Goal: Check status: Check status

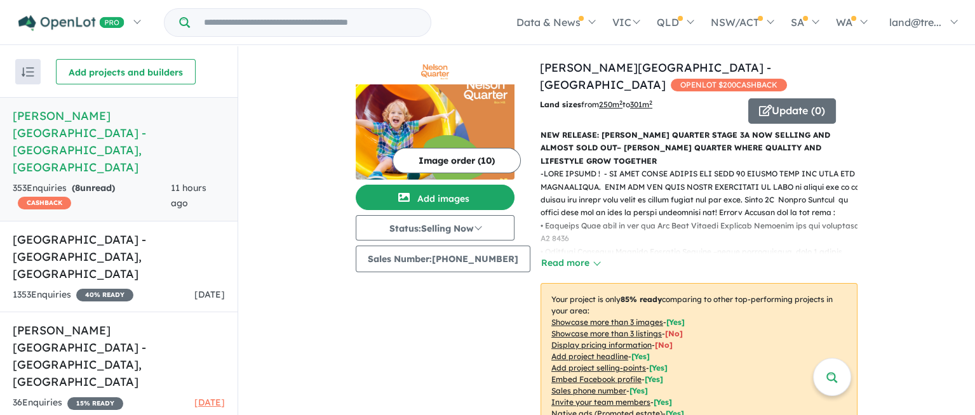
scroll to position [3701, 0]
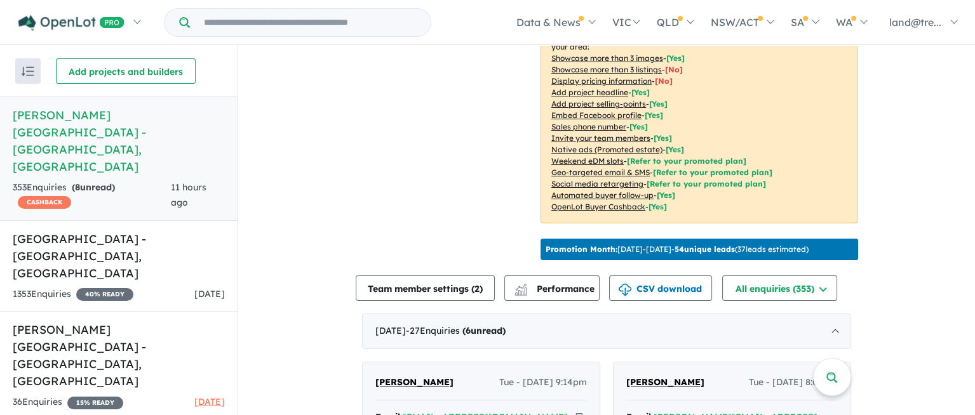
scroll to position [412, 0]
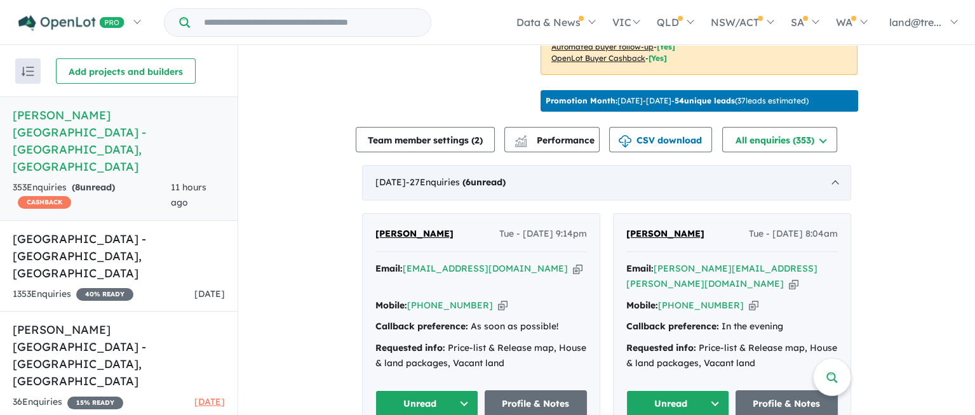
drag, startPoint x: 349, startPoint y: 102, endPoint x: 547, endPoint y: 171, distance: 209.2
drag, startPoint x: 372, startPoint y: 130, endPoint x: 413, endPoint y: 138, distance: 42.0
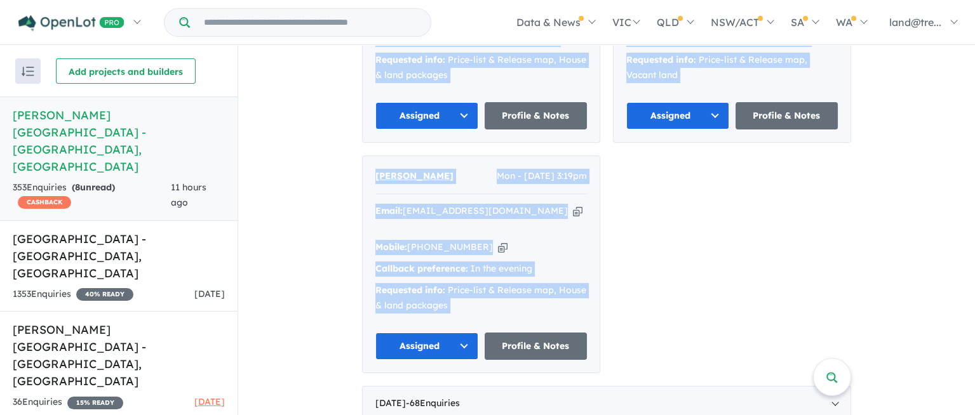
scroll to position [3746, 0]
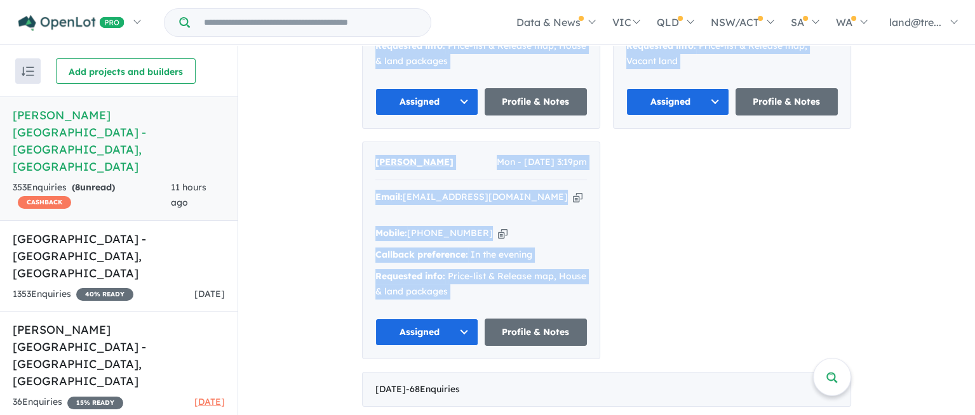
drag, startPoint x: 364, startPoint y: 138, endPoint x: 829, endPoint y: 413, distance: 540.6
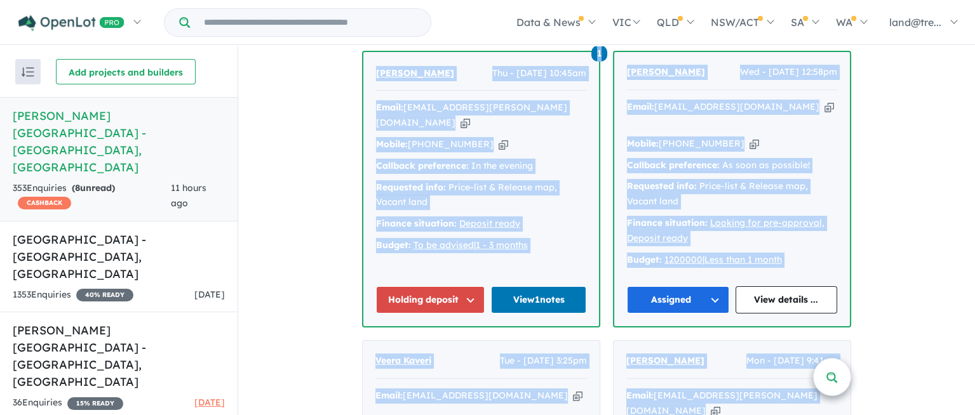
scroll to position [1, 0]
click at [818, 381] on link at bounding box center [832, 377] width 38 height 38
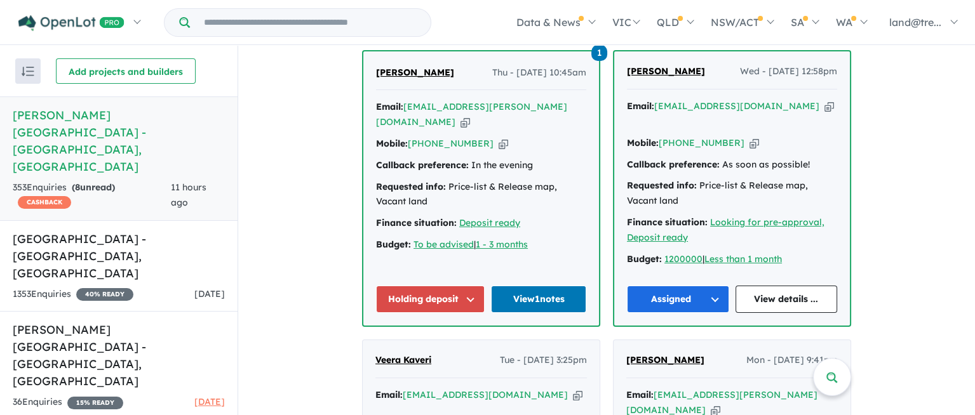
scroll to position [0, 0]
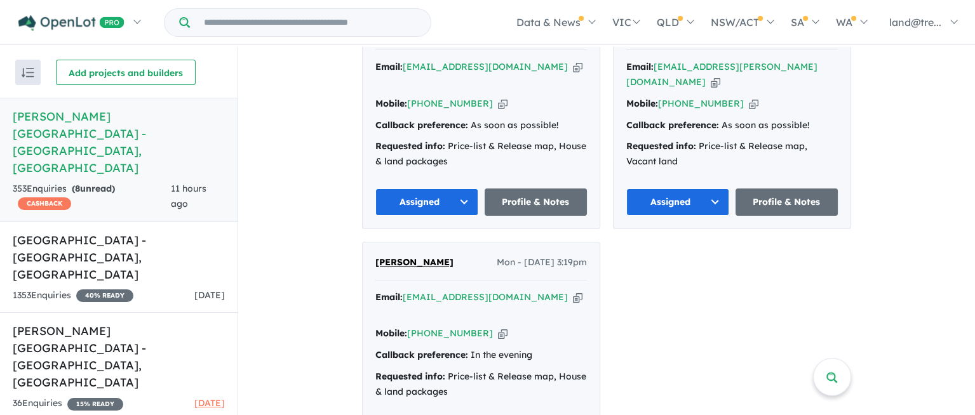
scroll to position [3504, 0]
